Goal: Task Accomplishment & Management: Complete application form

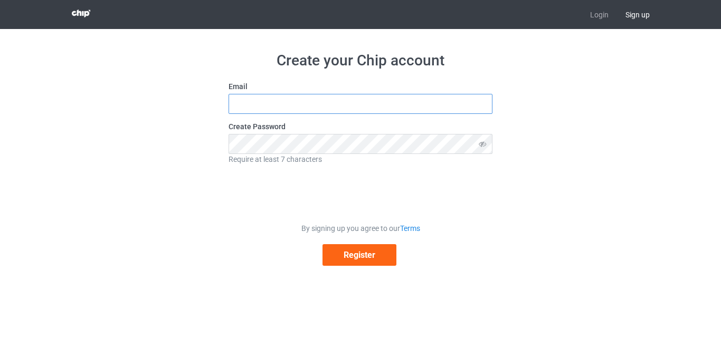
click at [353, 109] on input "text" at bounding box center [360, 104] width 264 height 20
type input "[EMAIL_ADDRESS][DOMAIN_NAME]"
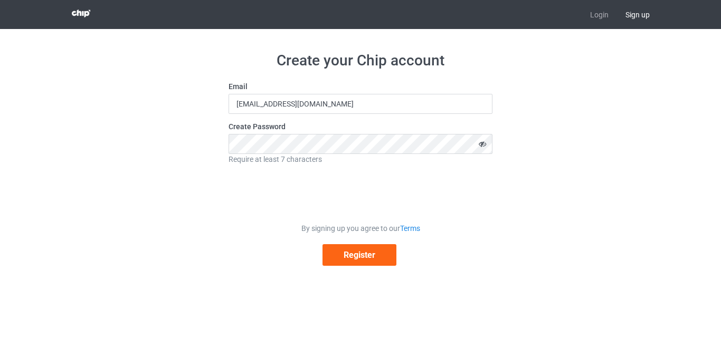
click at [483, 144] on icon at bounding box center [483, 144] width 20 height 20
click at [343, 257] on button "Register" at bounding box center [359, 255] width 74 height 22
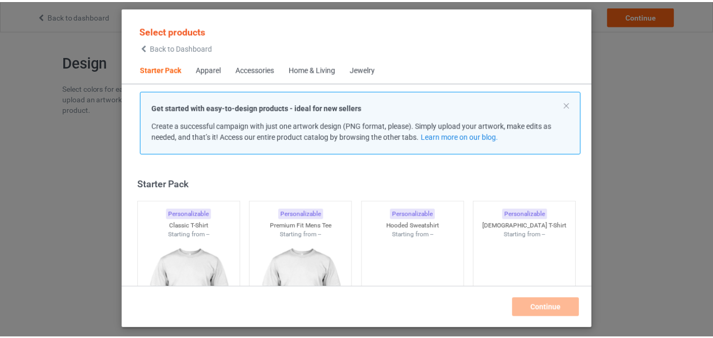
scroll to position [14, 0]
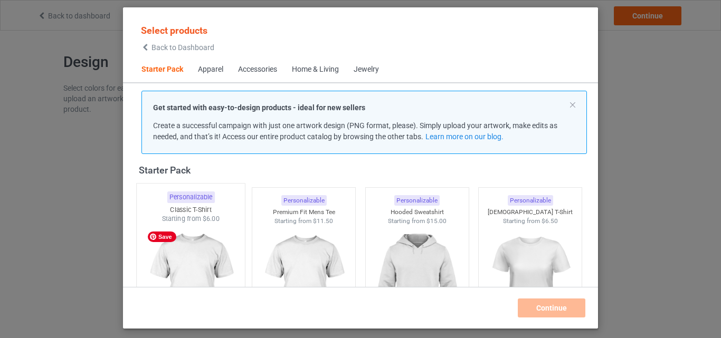
click at [196, 249] on img at bounding box center [190, 286] width 99 height 124
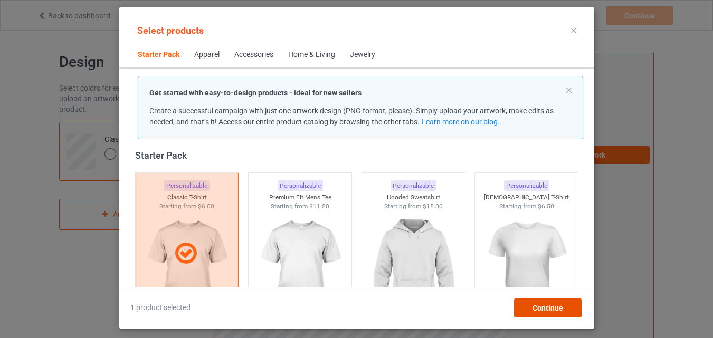
click at [538, 311] on span "Continue" at bounding box center [547, 308] width 31 height 8
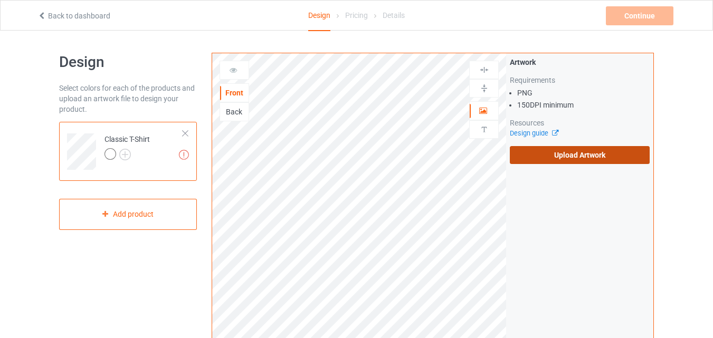
click at [551, 160] on label "Upload Artwork" at bounding box center [580, 155] width 140 height 18
click at [0, 0] on input "Upload Artwork" at bounding box center [0, 0] width 0 height 0
click at [558, 155] on label "Upload Artwork" at bounding box center [580, 155] width 140 height 18
click at [0, 0] on input "Upload Artwork" at bounding box center [0, 0] width 0 height 0
click at [538, 155] on label "Upload Artwork" at bounding box center [580, 155] width 140 height 18
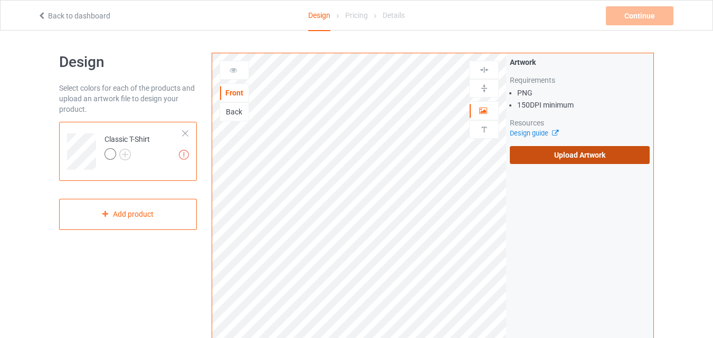
click at [0, 0] on input "Upload Artwork" at bounding box center [0, 0] width 0 height 0
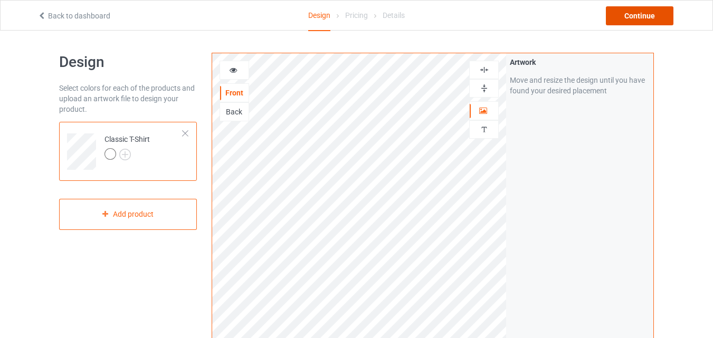
click at [653, 14] on div "Continue" at bounding box center [640, 15] width 68 height 19
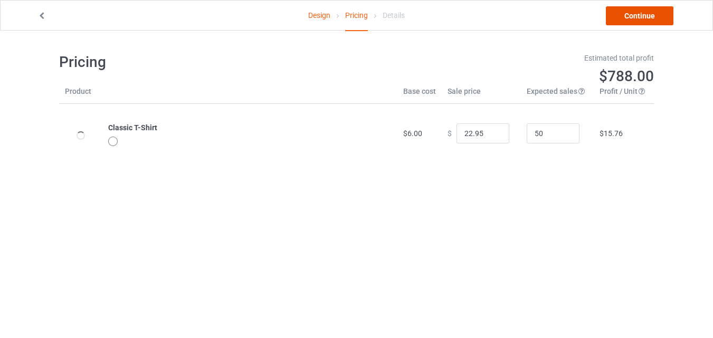
click at [650, 18] on link "Continue" at bounding box center [640, 15] width 68 height 19
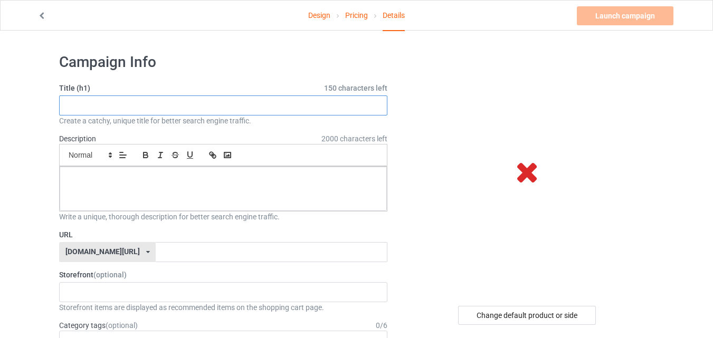
click at [222, 109] on input "text" at bounding box center [223, 105] width 328 height 20
paste input "I Am Not Mean I Am Just Too Old"
type input "I Am Not Mean I Am Just Too Old"
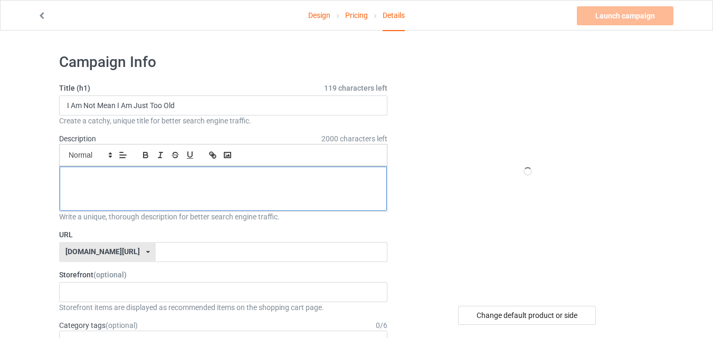
click at [181, 193] on div at bounding box center [223, 189] width 327 height 44
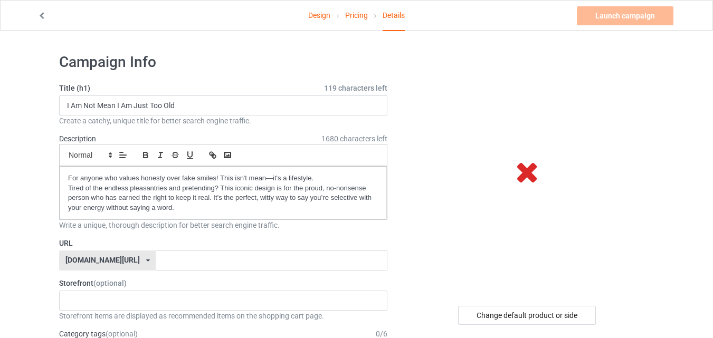
click at [305, 246] on label "URL" at bounding box center [223, 243] width 328 height 11
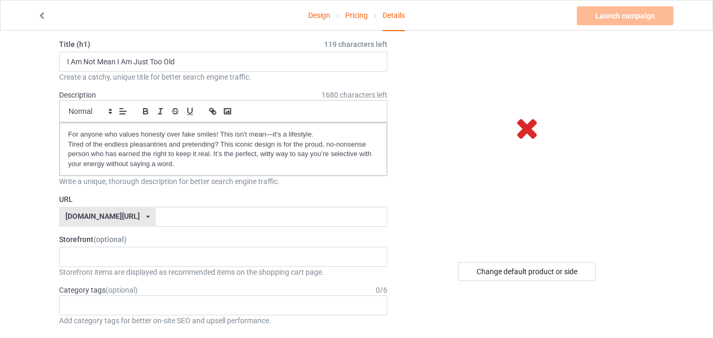
scroll to position [53, 0]
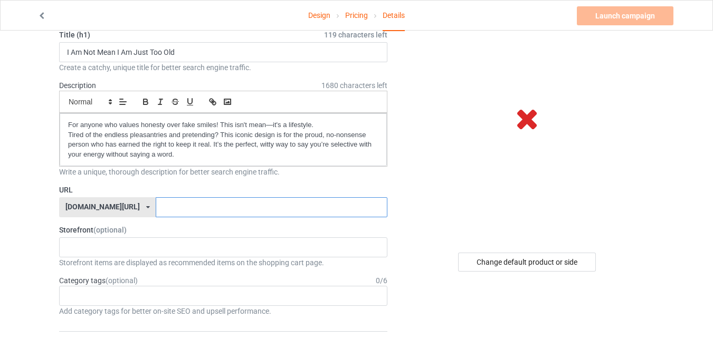
click at [238, 206] on input "text" at bounding box center [271, 207] width 231 height 20
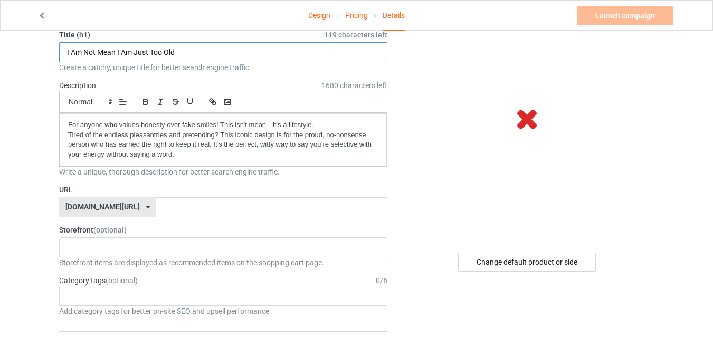
drag, startPoint x: 179, startPoint y: 59, endPoint x: 58, endPoint y: 49, distance: 121.2
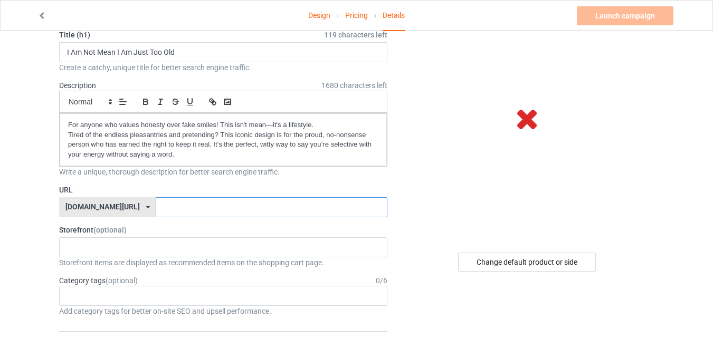
click at [171, 210] on input "text" at bounding box center [271, 207] width 231 height 20
paste input "I Am Not Mean I Am Just Too Old"
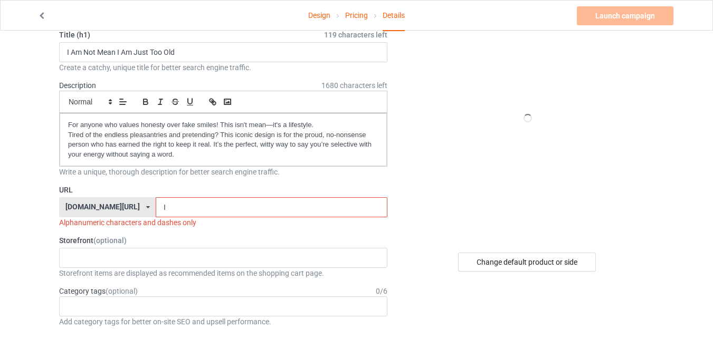
type input "I"
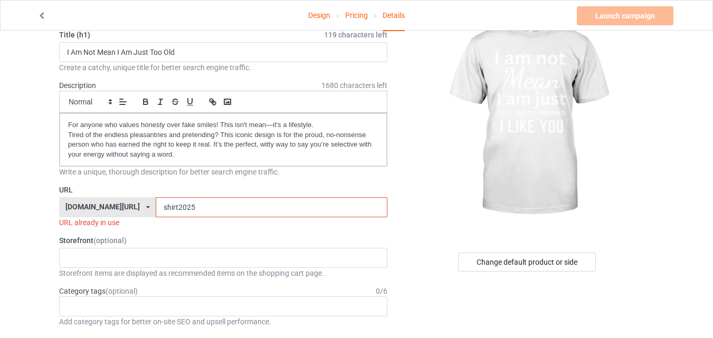
click at [156, 208] on input "shirt2025" at bounding box center [271, 207] width 231 height 20
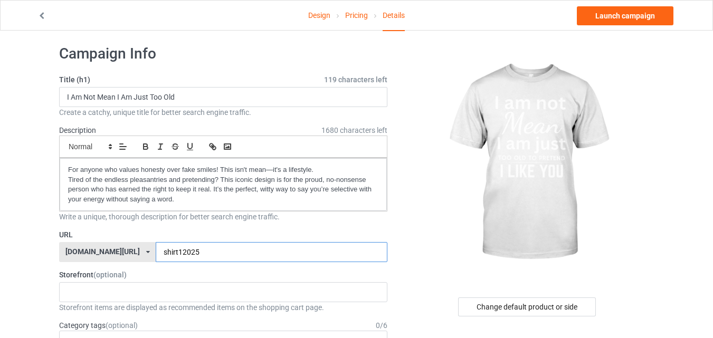
scroll to position [0, 0]
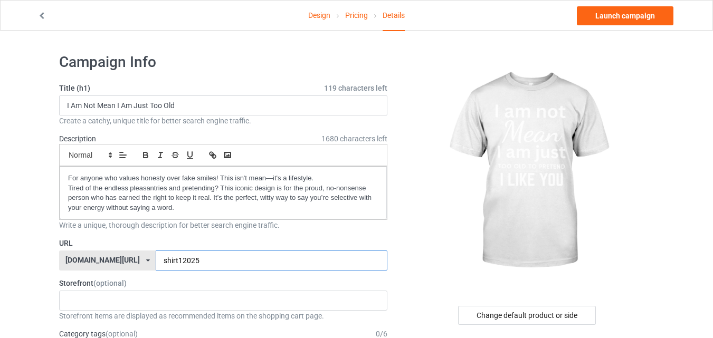
type input "shirt12025"
click at [323, 15] on link "Design" at bounding box center [319, 16] width 22 height 30
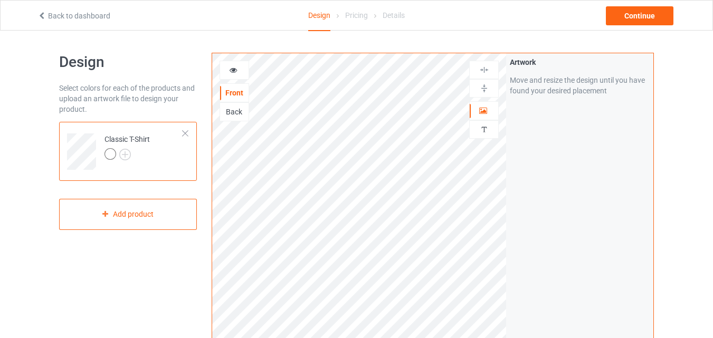
click at [233, 69] on icon at bounding box center [233, 68] width 9 height 7
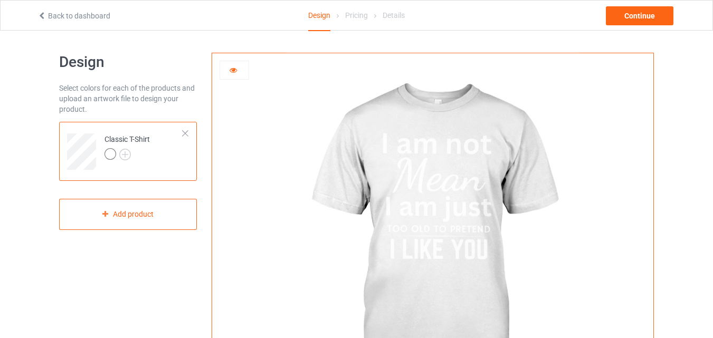
click at [233, 69] on icon at bounding box center [233, 68] width 9 height 7
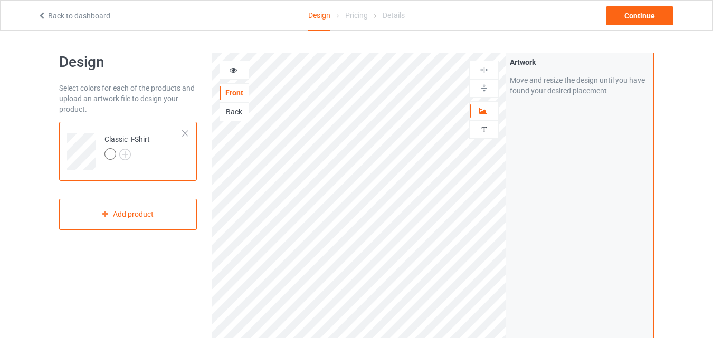
click at [89, 132] on td at bounding box center [83, 148] width 32 height 44
click at [125, 153] on img at bounding box center [125, 155] width 12 height 12
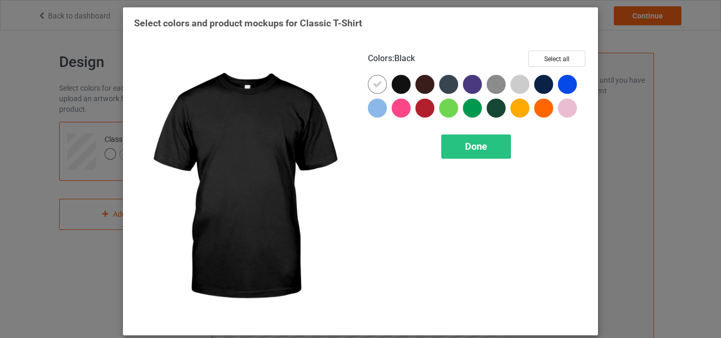
click at [396, 85] on div at bounding box center [400, 84] width 19 height 19
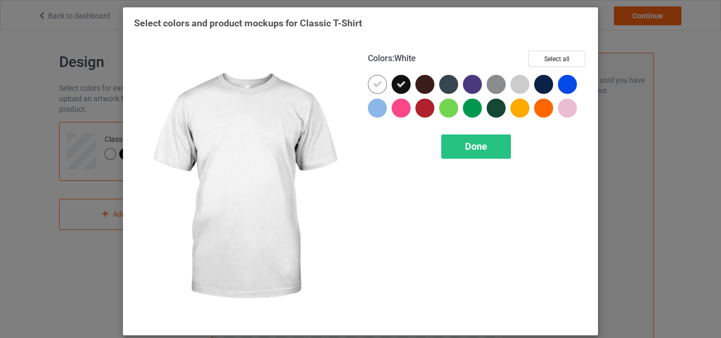
click at [378, 86] on icon at bounding box center [376, 84] width 9 height 9
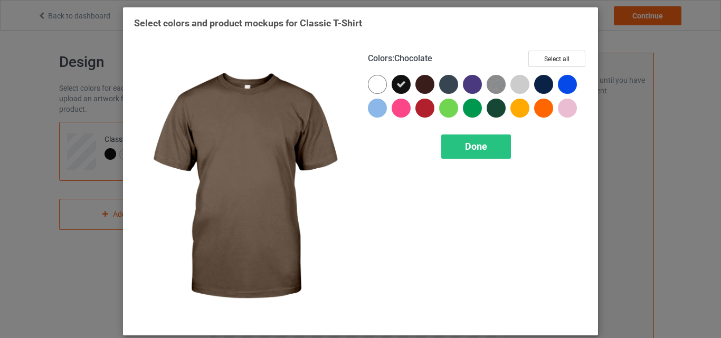
click at [422, 86] on div at bounding box center [424, 84] width 19 height 19
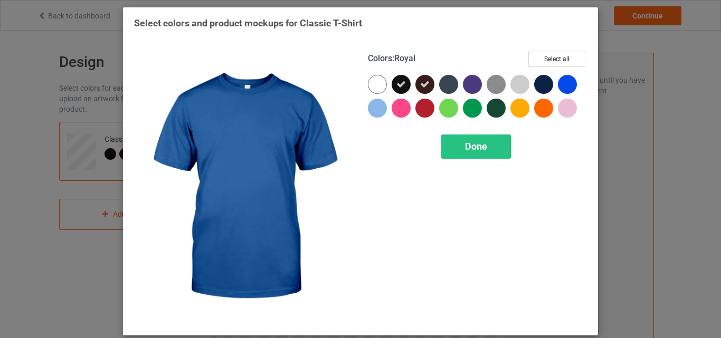
click at [559, 84] on div at bounding box center [567, 84] width 19 height 19
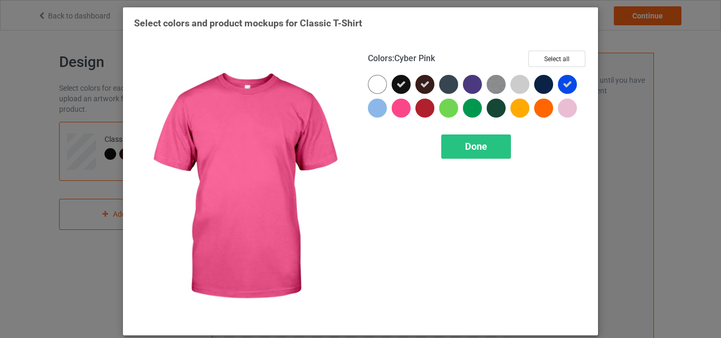
click at [402, 109] on div at bounding box center [400, 108] width 19 height 19
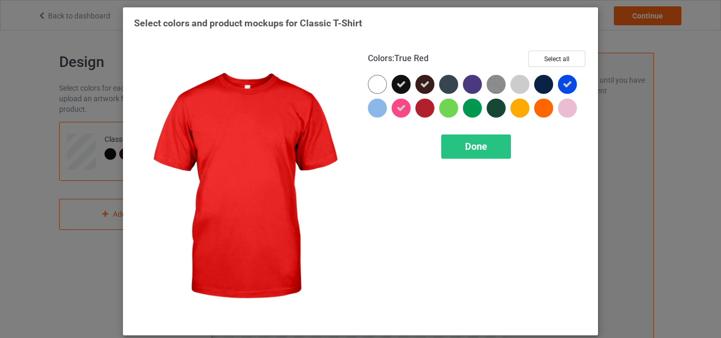
click at [421, 106] on div at bounding box center [424, 108] width 19 height 19
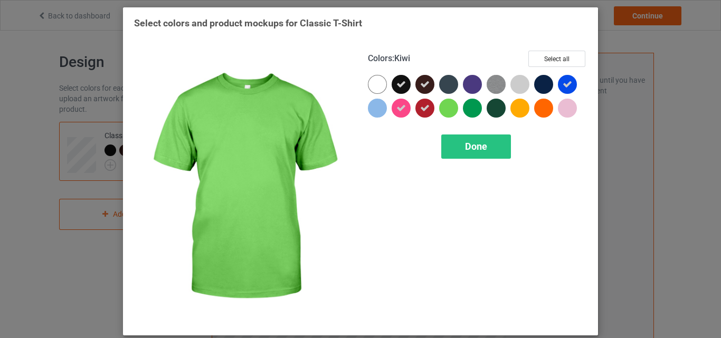
click at [445, 107] on div at bounding box center [448, 108] width 19 height 19
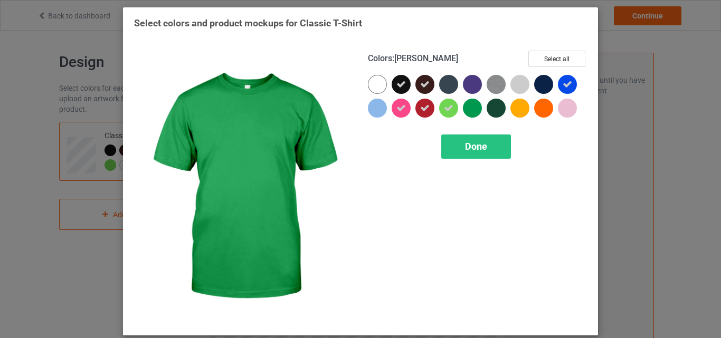
click at [470, 109] on div at bounding box center [472, 108] width 19 height 19
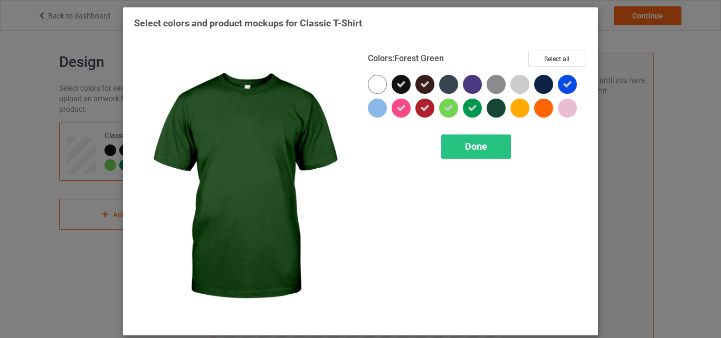
click at [491, 108] on div at bounding box center [495, 108] width 19 height 19
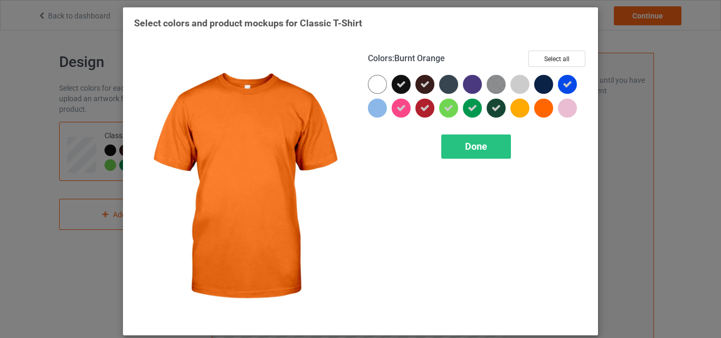
click at [541, 106] on div at bounding box center [543, 108] width 19 height 19
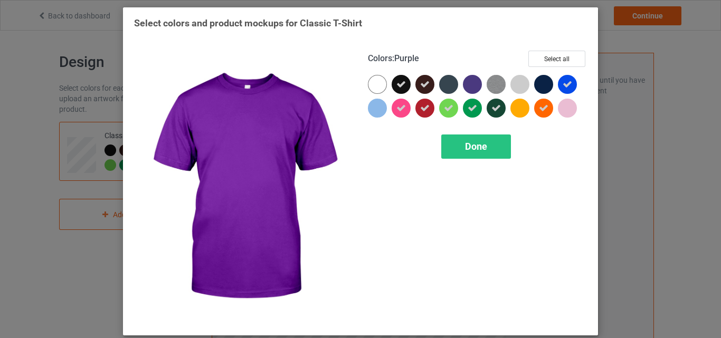
click at [469, 83] on div at bounding box center [472, 84] width 19 height 19
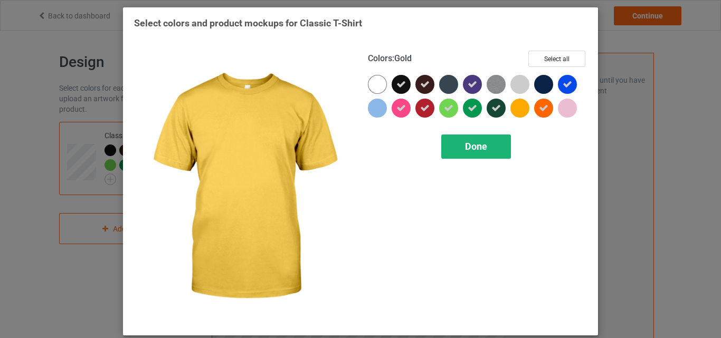
click at [470, 147] on span "Done" at bounding box center [476, 146] width 22 height 11
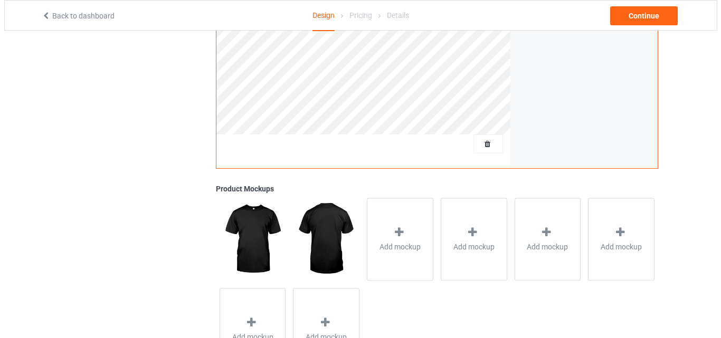
scroll to position [346, 0]
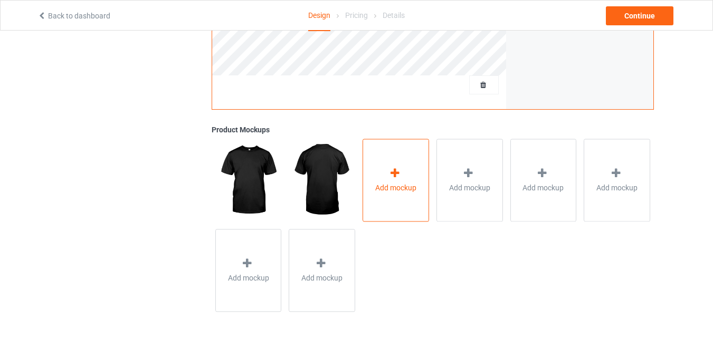
click at [393, 197] on div "Add mockup" at bounding box center [395, 180] width 66 height 83
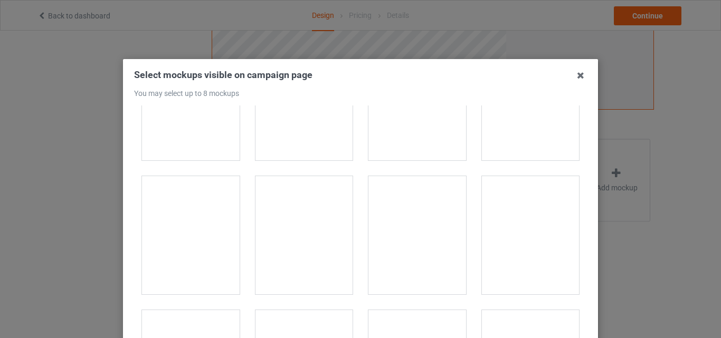
scroll to position [10798, 0]
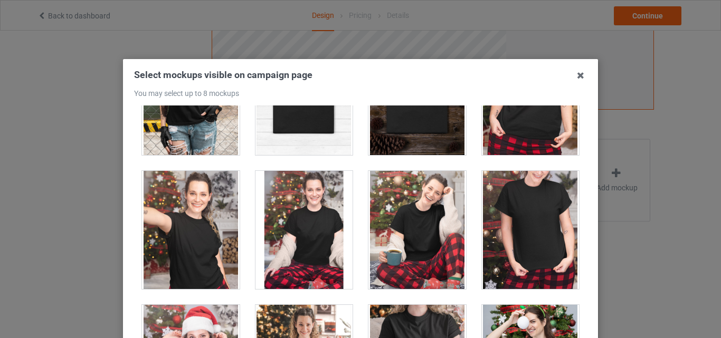
click at [316, 130] on div at bounding box center [304, 96] width 98 height 118
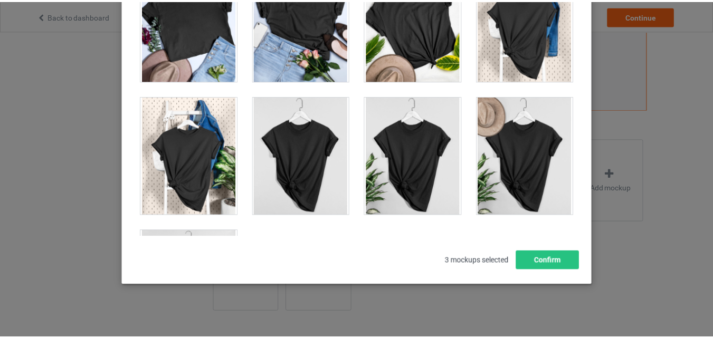
scroll to position [15014, 0]
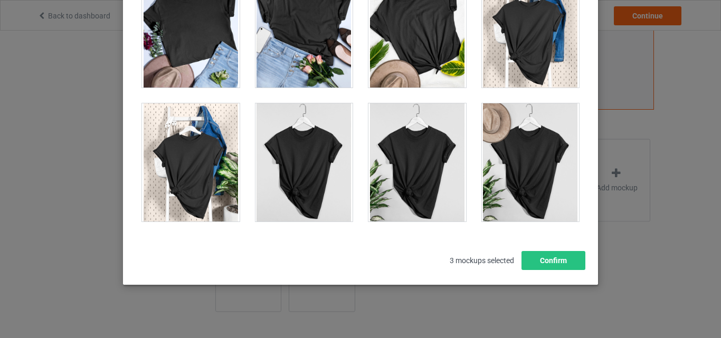
click at [405, 173] on div at bounding box center [417, 162] width 98 height 118
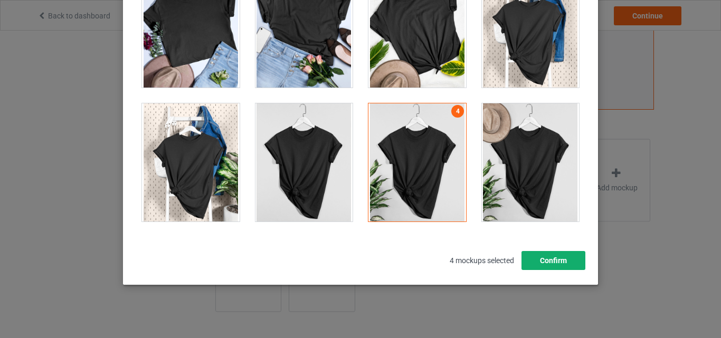
click at [550, 264] on button "Confirm" at bounding box center [553, 260] width 64 height 19
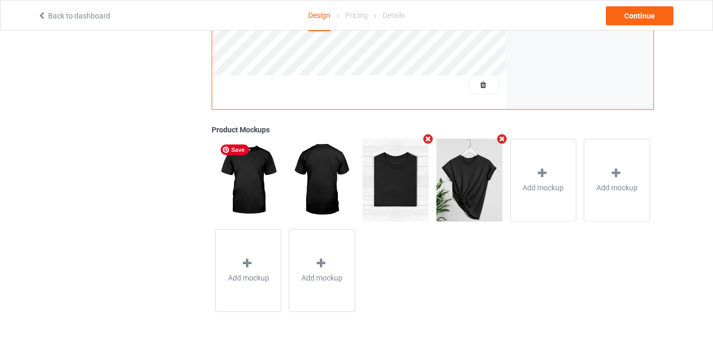
click at [250, 166] on img at bounding box center [248, 180] width 66 height 82
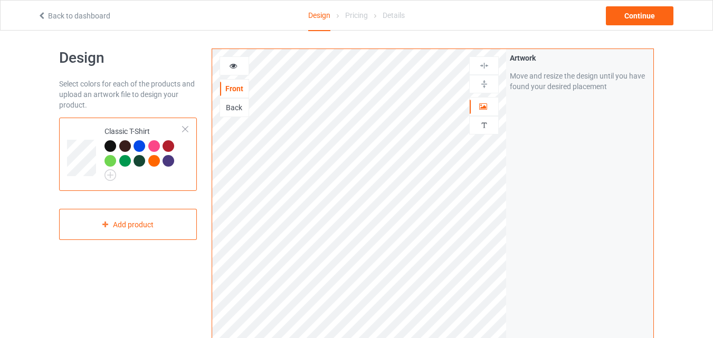
scroll to position [0, 0]
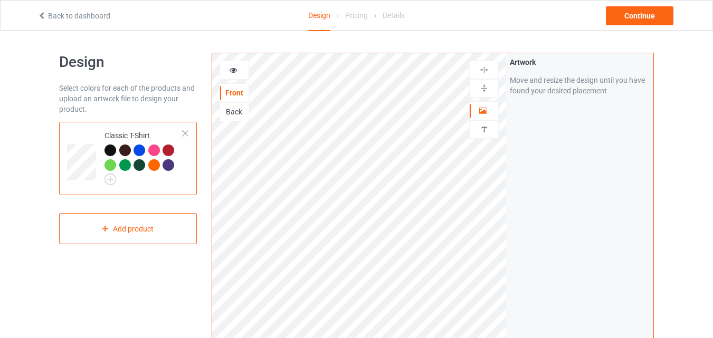
click at [110, 148] on div at bounding box center [110, 151] width 12 height 12
click at [78, 139] on td at bounding box center [83, 158] width 32 height 65
click at [108, 179] on img at bounding box center [110, 180] width 12 height 12
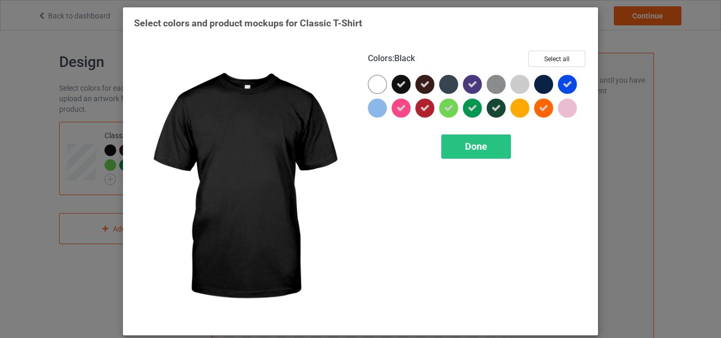
click at [398, 83] on icon at bounding box center [400, 84] width 9 height 9
click at [398, 83] on div at bounding box center [400, 84] width 19 height 19
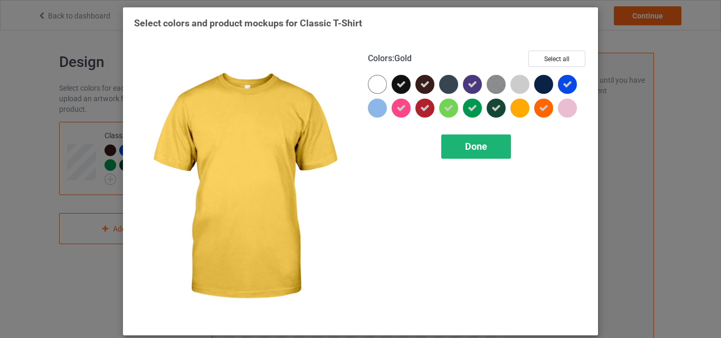
click at [486, 150] on div "Done" at bounding box center [476, 147] width 70 height 24
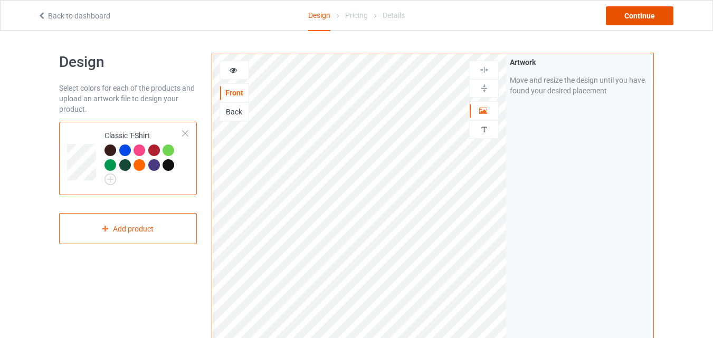
click at [650, 15] on div "Continue" at bounding box center [640, 15] width 68 height 19
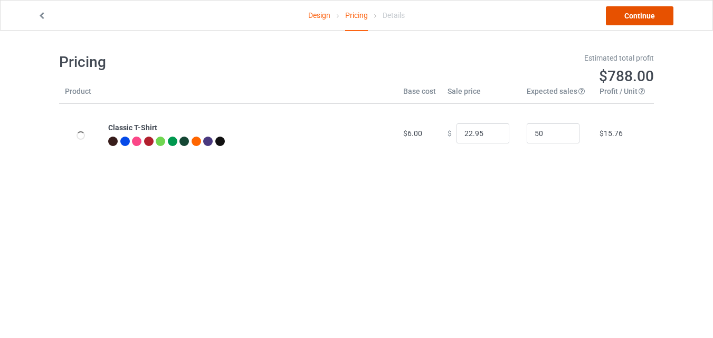
click at [650, 15] on link "Continue" at bounding box center [640, 15] width 68 height 19
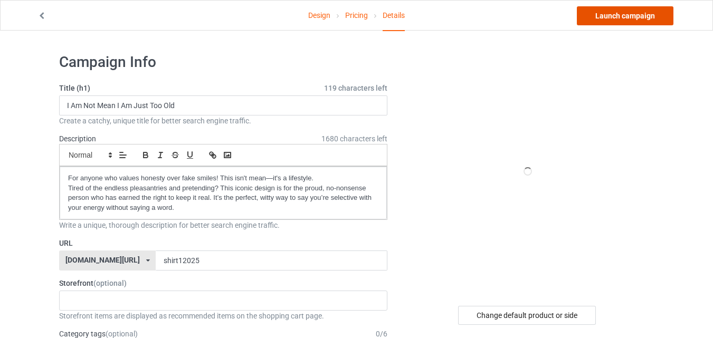
click at [625, 17] on link "Launch campaign" at bounding box center [625, 15] width 97 height 19
